Goal: Information Seeking & Learning: Learn about a topic

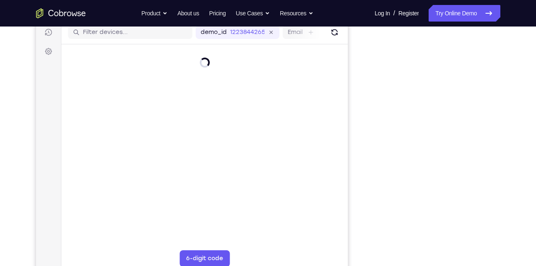
scroll to position [108, 0]
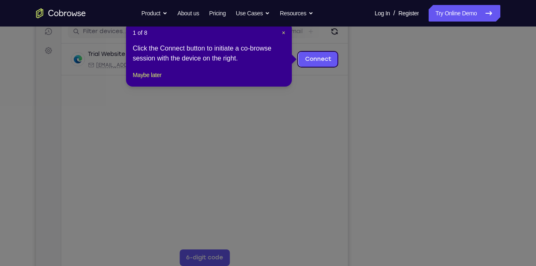
click at [435, 261] on icon at bounding box center [271, 133] width 542 height 266
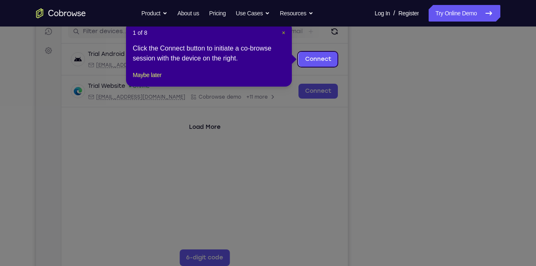
click at [282, 32] on span "×" at bounding box center [283, 32] width 3 height 7
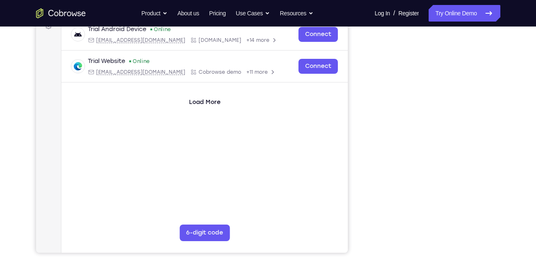
scroll to position [133, 0]
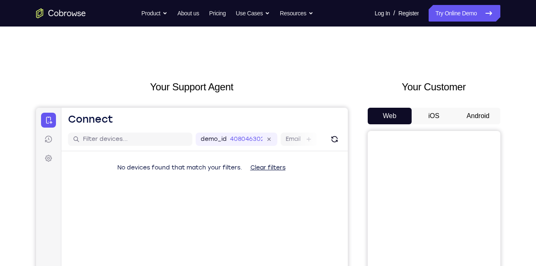
click at [482, 115] on button "Android" at bounding box center [478, 116] width 44 height 17
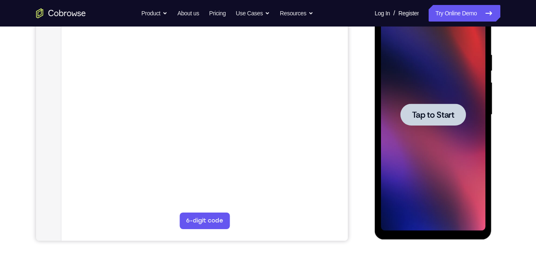
click at [433, 111] on span "Tap to Start" at bounding box center [433, 115] width 42 height 8
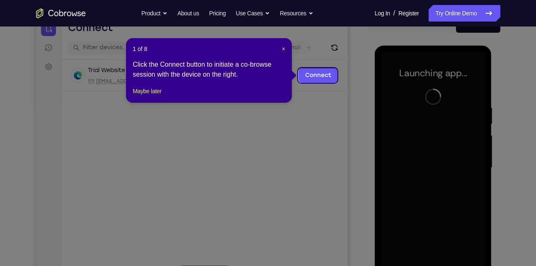
scroll to position [91, 0]
click at [283, 47] on span "×" at bounding box center [283, 49] width 3 height 7
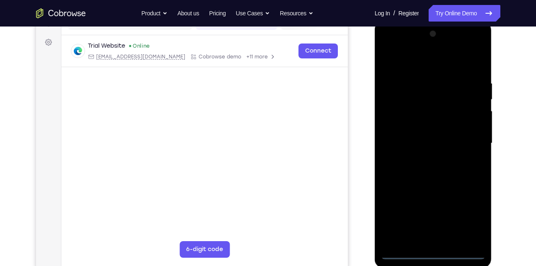
scroll to position [119, 0]
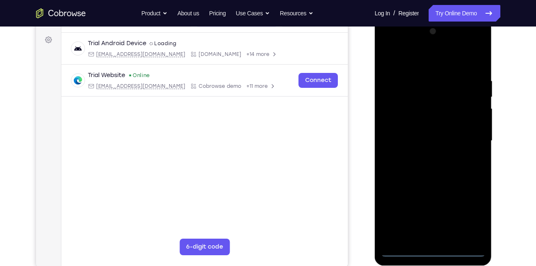
click at [434, 256] on div at bounding box center [433, 141] width 104 height 232
click at [472, 213] on div at bounding box center [433, 141] width 104 height 232
click at [443, 58] on div at bounding box center [433, 141] width 104 height 232
click at [467, 140] on div at bounding box center [433, 141] width 104 height 232
click at [421, 158] on div at bounding box center [433, 141] width 104 height 232
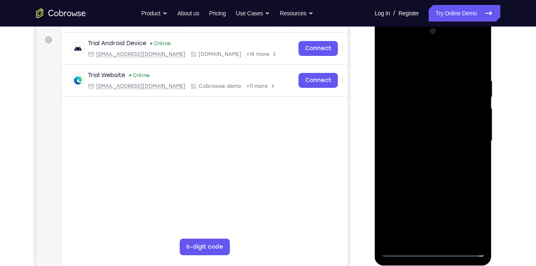
click at [415, 138] on div at bounding box center [433, 141] width 104 height 232
click at [416, 123] on div at bounding box center [433, 141] width 104 height 232
click at [424, 139] on div at bounding box center [433, 141] width 104 height 232
click at [420, 173] on div at bounding box center [433, 141] width 104 height 232
click at [439, 166] on div at bounding box center [433, 141] width 104 height 232
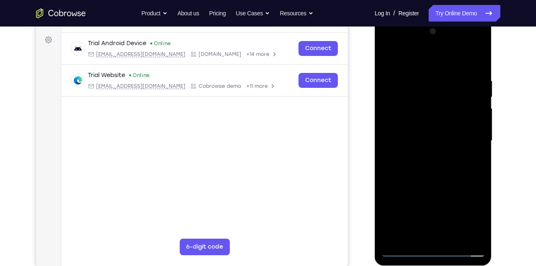
click at [439, 166] on div at bounding box center [433, 141] width 104 height 232
click at [433, 182] on div at bounding box center [433, 141] width 104 height 232
drag, startPoint x: 445, startPoint y: 195, endPoint x: 448, endPoint y: 162, distance: 33.7
click at [448, 162] on div at bounding box center [433, 141] width 104 height 232
click at [452, 238] on div at bounding box center [433, 141] width 104 height 232
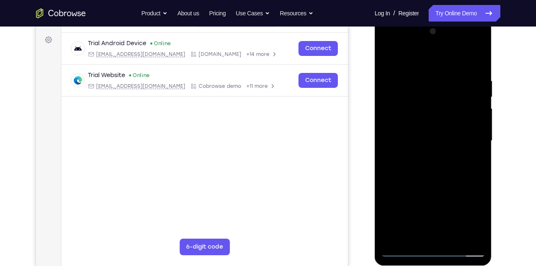
click at [426, 186] on div at bounding box center [433, 141] width 104 height 232
click at [428, 120] on div at bounding box center [433, 141] width 104 height 232
click at [400, 161] on div at bounding box center [433, 141] width 104 height 232
click at [401, 162] on div at bounding box center [433, 141] width 104 height 232
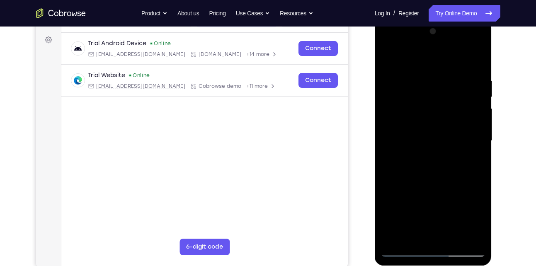
click at [401, 162] on div at bounding box center [433, 141] width 104 height 232
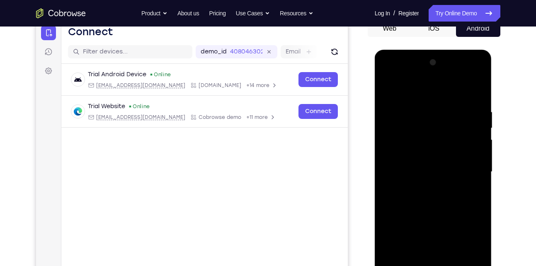
scroll to position [83, 0]
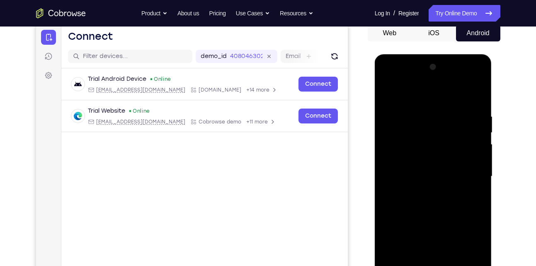
click at [389, 94] on div at bounding box center [433, 177] width 104 height 232
click at [414, 156] on div at bounding box center [433, 177] width 104 height 232
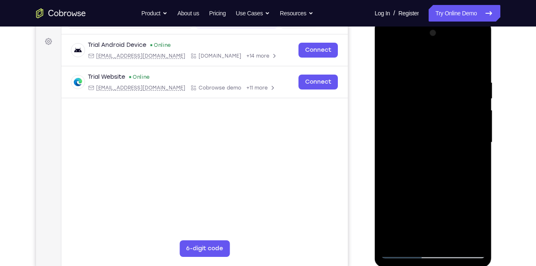
scroll to position [95, 0]
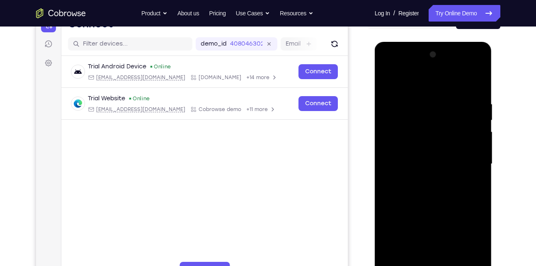
click at [386, 82] on div at bounding box center [433, 164] width 104 height 232
click at [412, 142] on div at bounding box center [433, 164] width 104 height 232
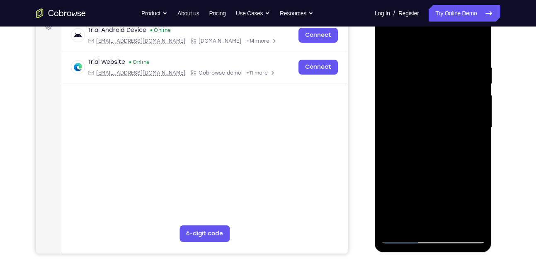
scroll to position [131, 0]
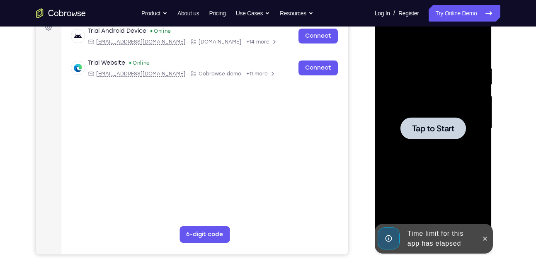
click at [442, 121] on div at bounding box center [432, 128] width 65 height 22
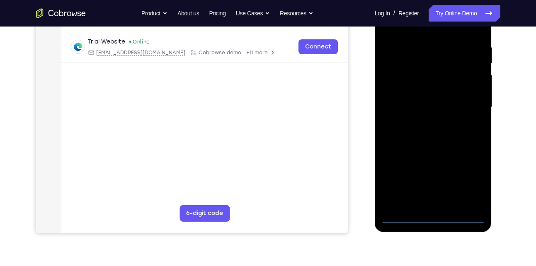
scroll to position [177, 0]
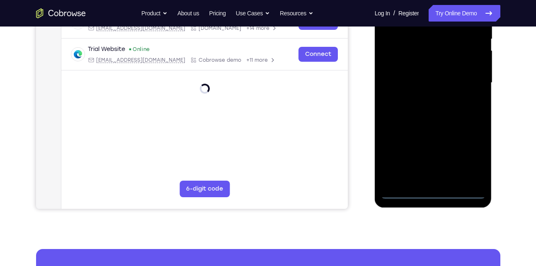
click at [437, 189] on div at bounding box center [433, 83] width 104 height 232
click at [433, 192] on div at bounding box center [433, 83] width 104 height 232
click at [468, 153] on div at bounding box center [433, 83] width 104 height 232
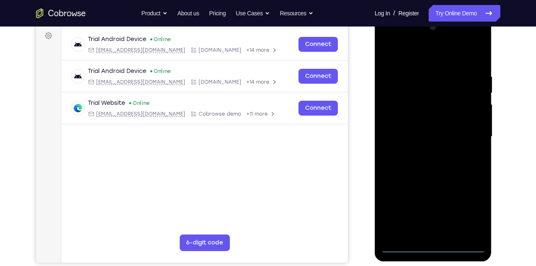
scroll to position [121, 0]
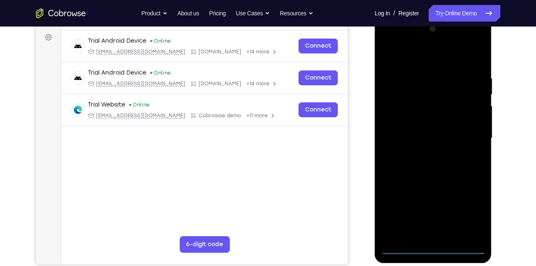
click at [412, 58] on div at bounding box center [433, 138] width 104 height 232
click at [457, 132] on div at bounding box center [433, 138] width 104 height 232
click at [468, 134] on div at bounding box center [433, 138] width 104 height 232
click at [424, 152] on div at bounding box center [433, 138] width 104 height 232
click at [424, 127] on div at bounding box center [433, 138] width 104 height 232
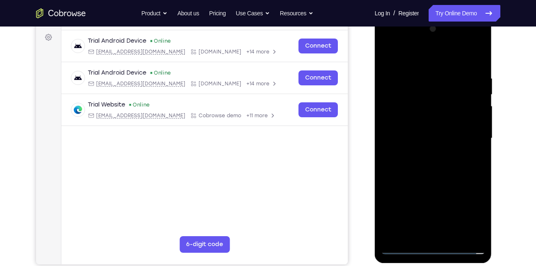
click at [423, 123] on div at bounding box center [433, 138] width 104 height 232
click at [421, 137] on div at bounding box center [433, 138] width 104 height 232
click at [416, 164] on div at bounding box center [433, 138] width 104 height 232
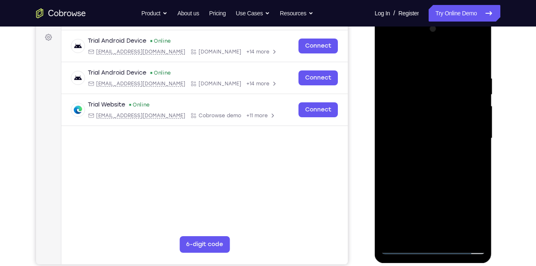
click at [416, 164] on div at bounding box center [433, 138] width 104 height 232
click at [446, 160] on div at bounding box center [433, 138] width 104 height 232
drag, startPoint x: 436, startPoint y: 121, endPoint x: 452, endPoint y: 218, distance: 98.2
click at [452, 218] on div at bounding box center [433, 138] width 104 height 232
